Goal: Information Seeking & Learning: Learn about a topic

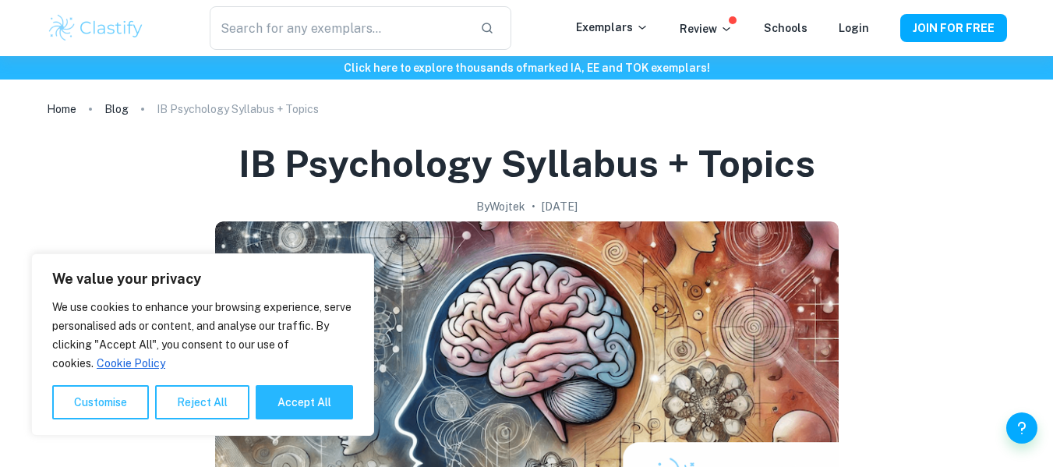
click at [311, 407] on button "Accept All" at bounding box center [304, 402] width 97 height 34
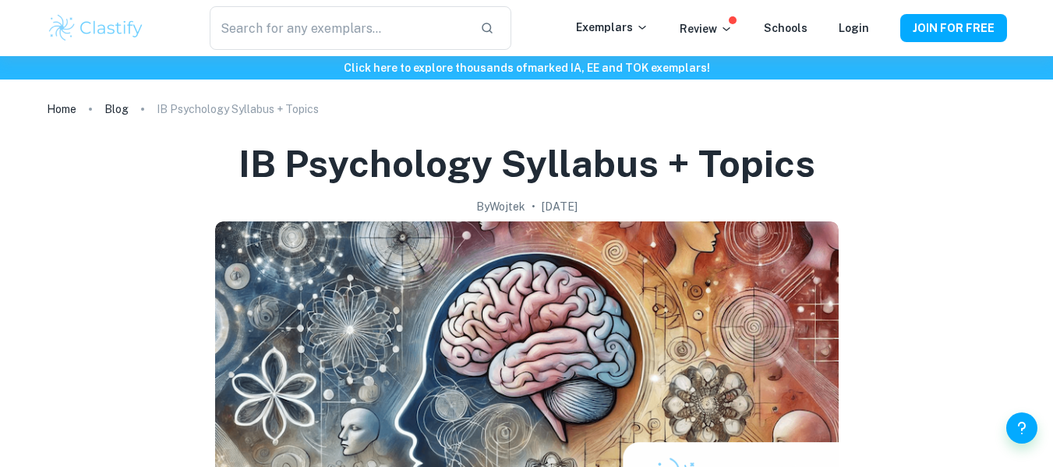
checkbox input "true"
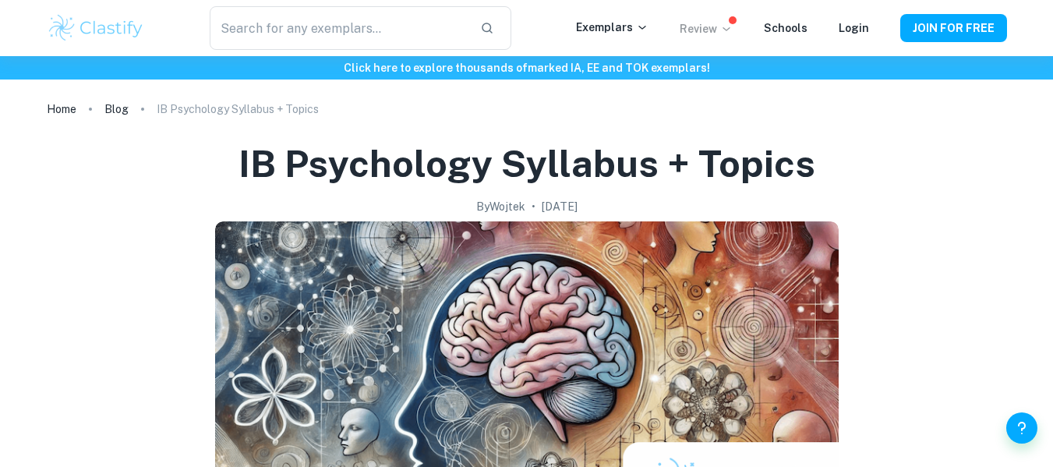
click at [720, 27] on icon at bounding box center [726, 29] width 12 height 12
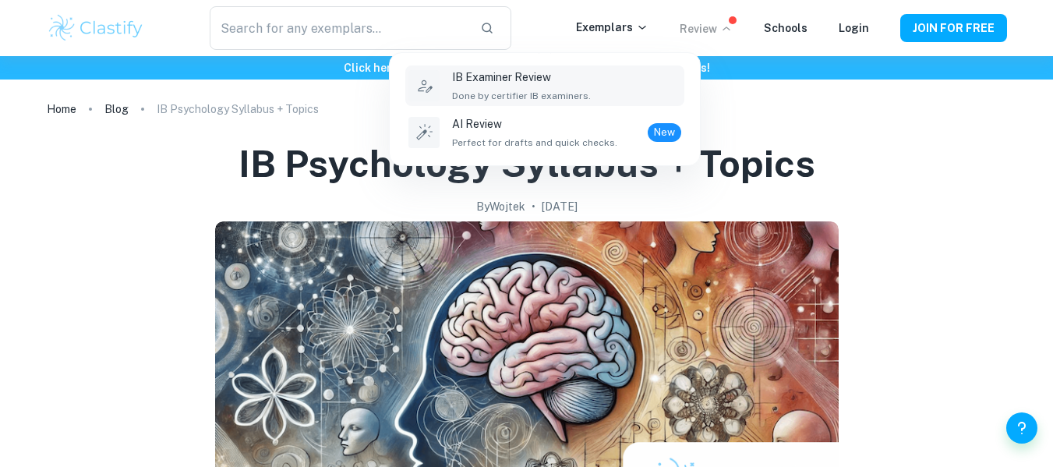
click at [556, 97] on span "Done by certifier IB examiners." at bounding box center [521, 96] width 139 height 14
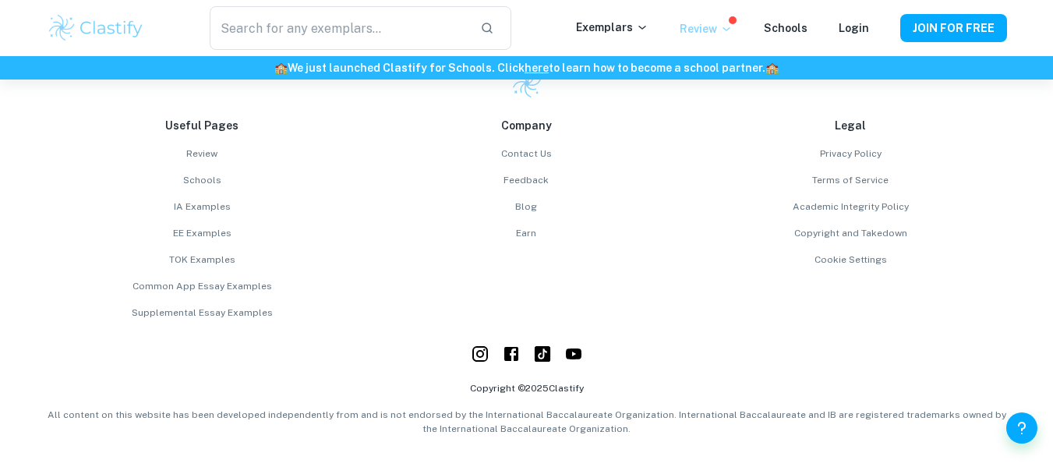
scroll to position [5532, 0]
